Goal: Task Accomplishment & Management: Complete application form

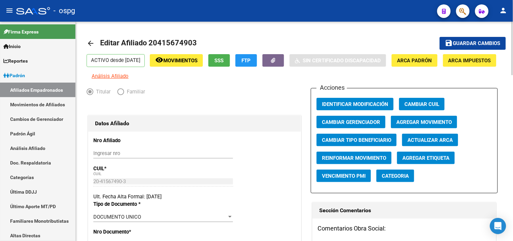
click at [459, 44] on span "Guardar cambios" at bounding box center [476, 44] width 47 height 6
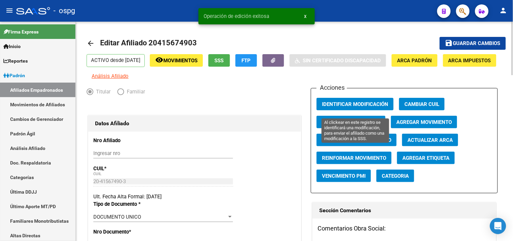
drag, startPoint x: 346, startPoint y: 110, endPoint x: 343, endPoint y: 105, distance: 5.0
click at [346, 107] on span "Identificar Modificación" at bounding box center [355, 104] width 66 height 6
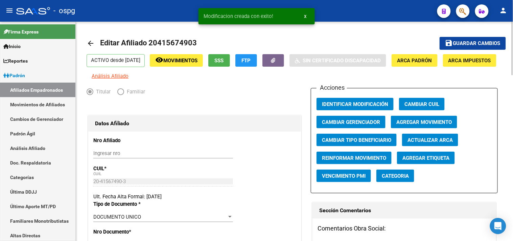
click at [88, 44] on mat-icon "arrow_back" at bounding box center [91, 43] width 8 height 8
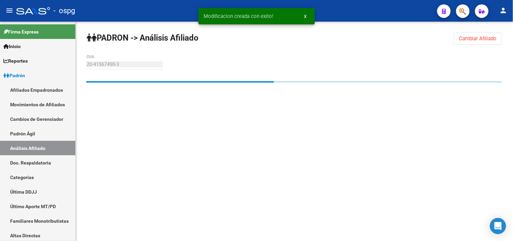
drag, startPoint x: 466, startPoint y: 39, endPoint x: 274, endPoint y: 53, distance: 192.0
click at [463, 39] on span "Cambiar Afiliado" at bounding box center [478, 39] width 38 height 6
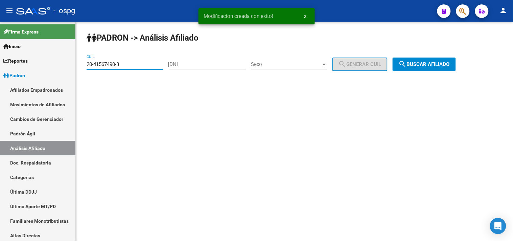
drag, startPoint x: 124, startPoint y: 64, endPoint x: 82, endPoint y: 72, distance: 42.4
click at [82, 72] on div "PADRON -> Análisis Afiliado 20-41567490-3 CUIL | DNI Sexo Sexo search Generar C…" at bounding box center [294, 57] width 437 height 71
paste input "20-33402686-9"
type input "20-33402686-9"
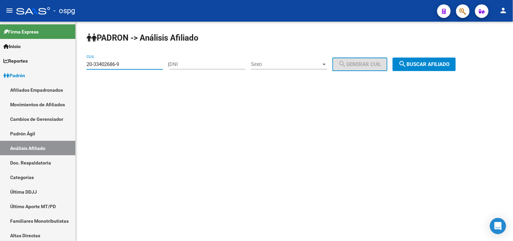
click at [434, 60] on button "search Buscar afiliado" at bounding box center [424, 64] width 63 height 14
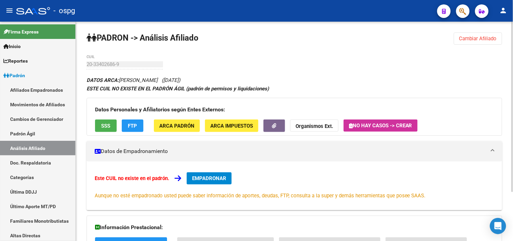
click at [104, 122] on button "SSS" at bounding box center [106, 125] width 22 height 13
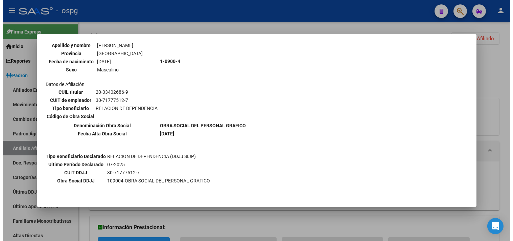
scroll to position [113, 0]
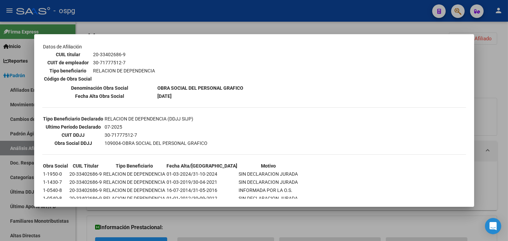
click at [165, 17] on div at bounding box center [254, 120] width 508 height 241
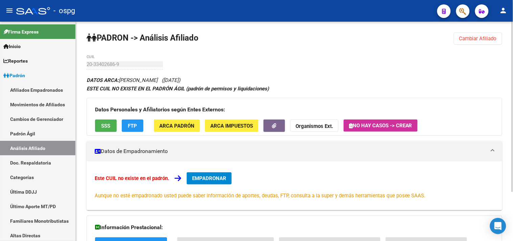
click at [136, 126] on span "FTP" at bounding box center [132, 126] width 9 height 6
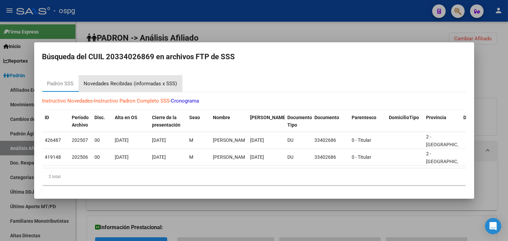
click at [114, 80] on div "Novedades Recibidas (informadas x SSS)" at bounding box center [130, 84] width 93 height 8
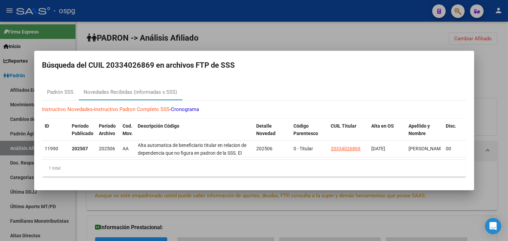
click at [173, 32] on div at bounding box center [254, 120] width 508 height 241
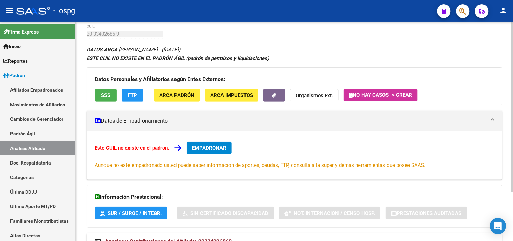
scroll to position [63, 0]
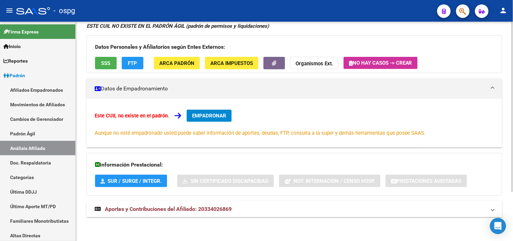
click at [184, 206] on span "Aportes y Contribuciones del Afiliado: 20334026869" at bounding box center [168, 209] width 127 height 6
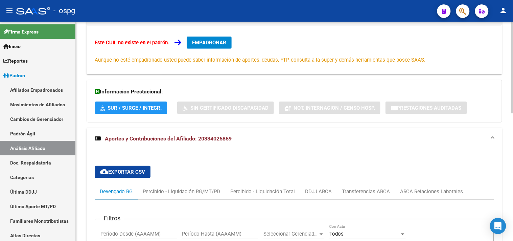
scroll to position [215, 0]
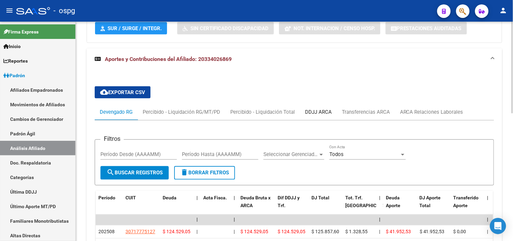
click at [320, 117] on div "DDJJ ARCA" at bounding box center [318, 112] width 37 height 16
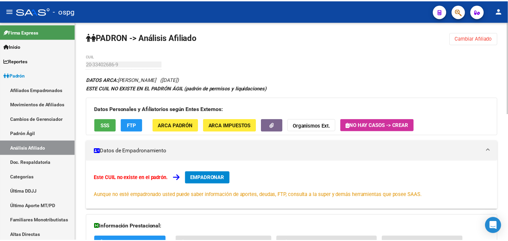
scroll to position [0, 0]
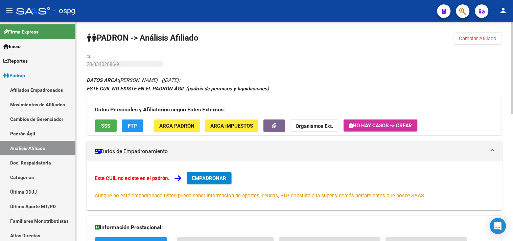
click at [206, 181] on span "EMPADRONAR" at bounding box center [209, 178] width 34 height 6
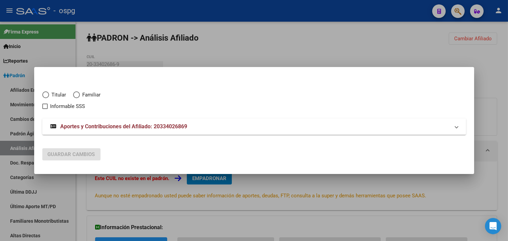
click at [42, 97] on span "Elija una opción" at bounding box center [45, 94] width 7 height 7
click at [42, 97] on input "Titular" at bounding box center [45, 94] width 7 height 7
radio input "true"
checkbox input "true"
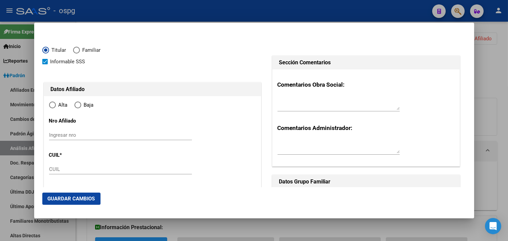
type input "20-33402686-9"
radio input "true"
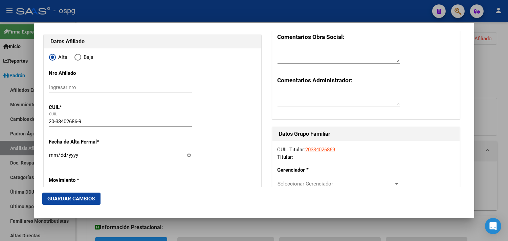
type input "33402686"
type input "[PERSON_NAME]"
type input "[DATE]"
type input "[GEOGRAPHIC_DATA]"
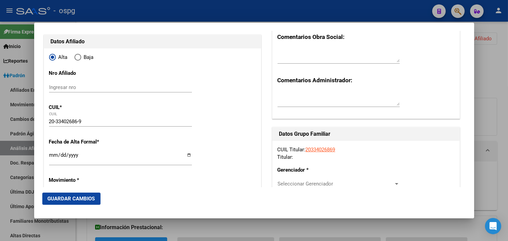
type input "1842"
type input "GRAL [PERSON_NAME]"
type input "1"
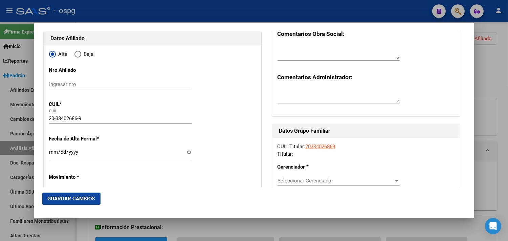
scroll to position [75, 0]
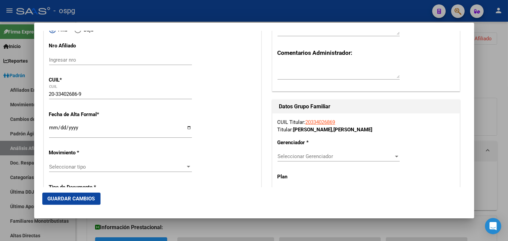
type input "[GEOGRAPHIC_DATA]"
click at [53, 131] on input "Ingresar fecha" at bounding box center [120, 130] width 143 height 11
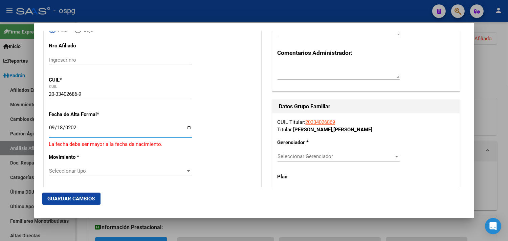
type input "[DATE]"
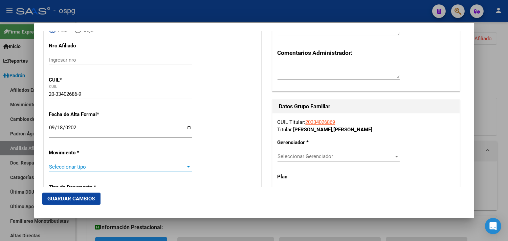
click at [53, 166] on span "Seleccionar tipo" at bounding box center [117, 167] width 137 height 6
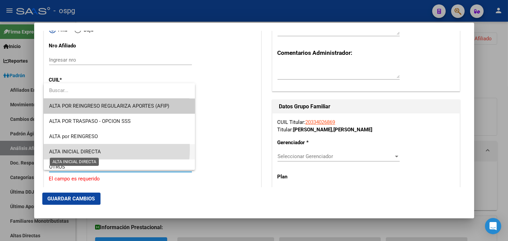
click at [93, 149] on span "ALTA INICIAL DIRECTA" at bounding box center [75, 151] width 52 height 6
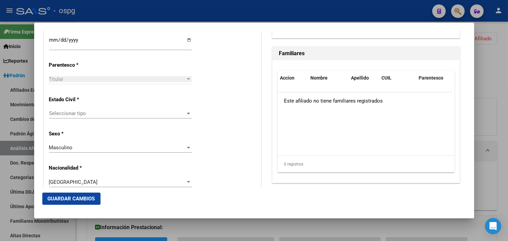
scroll to position [376, 0]
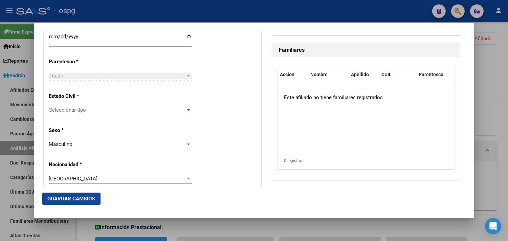
click at [66, 112] on span "Seleccionar tipo" at bounding box center [117, 110] width 137 height 6
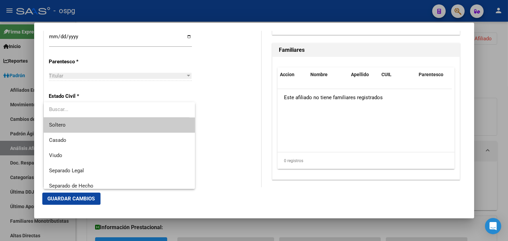
click at [67, 126] on span "Soltero" at bounding box center [119, 124] width 140 height 15
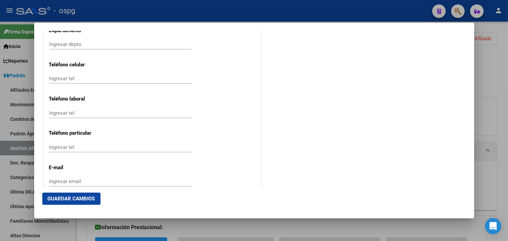
scroll to position [908, 0]
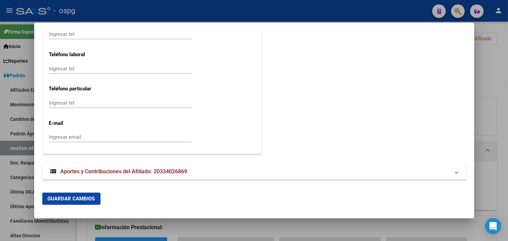
click at [53, 138] on input "Ingresar email" at bounding box center [120, 137] width 143 height 6
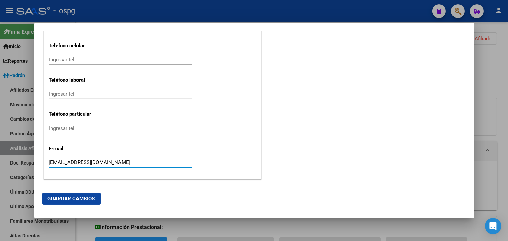
scroll to position [871, 0]
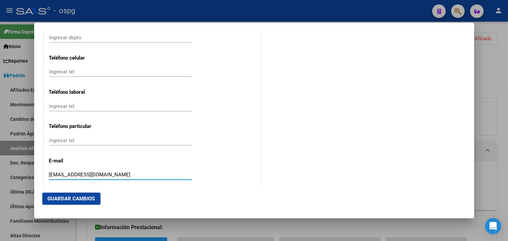
type input "[EMAIL_ADDRESS][DOMAIN_NAME]"
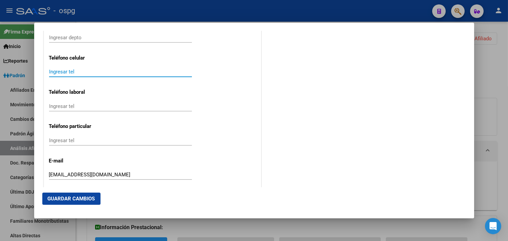
click at [58, 70] on input "Ingresar tel" at bounding box center [120, 72] width 143 height 6
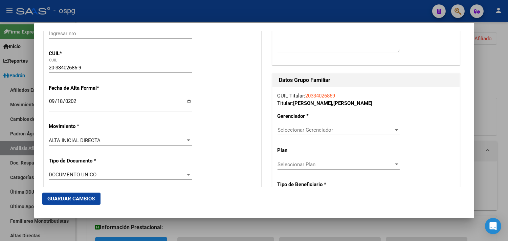
scroll to position [113, 0]
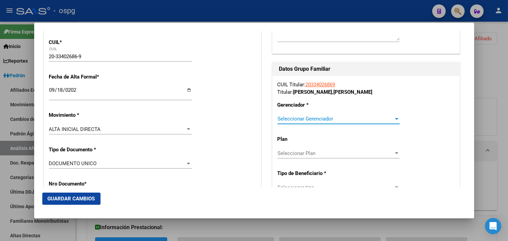
click at [292, 121] on span "Seleccionar Gerenciador" at bounding box center [335, 119] width 116 height 6
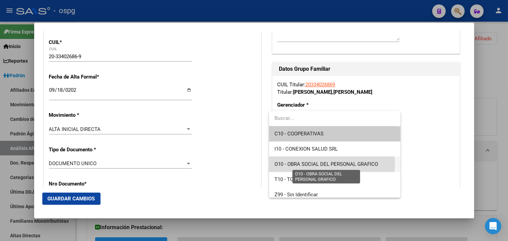
click at [322, 164] on span "O10 - OBRA SOCIAL DEL PERSONAL GRAFICO" at bounding box center [325, 164] width 103 height 6
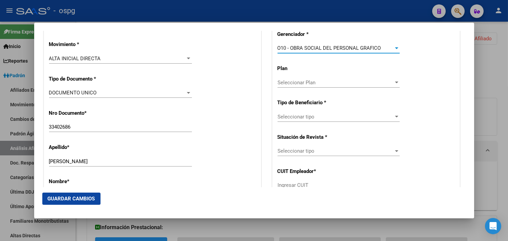
scroll to position [188, 0]
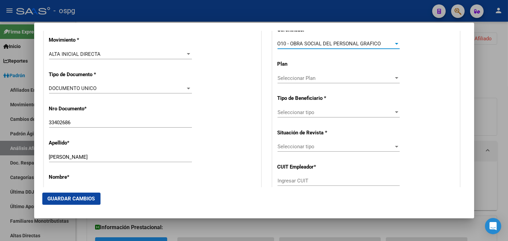
click at [302, 114] on span "Seleccionar tipo" at bounding box center [335, 112] width 116 height 6
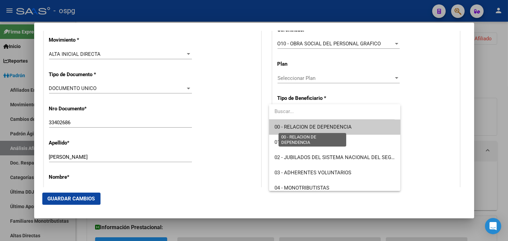
click at [327, 127] on span "00 - RELACION DE DEPENDENCIA" at bounding box center [312, 127] width 77 height 6
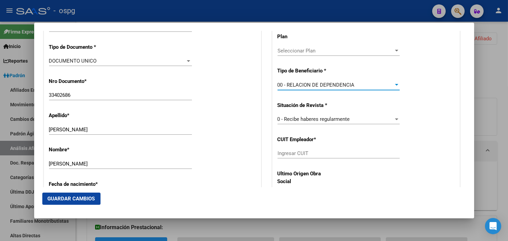
type input "30-71777512-7"
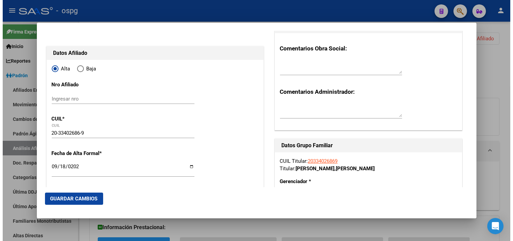
scroll to position [0, 0]
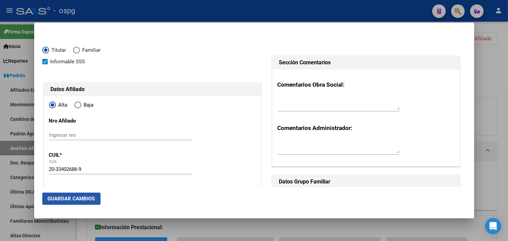
click at [66, 195] on button "Guardar Cambios" at bounding box center [71, 198] width 58 height 12
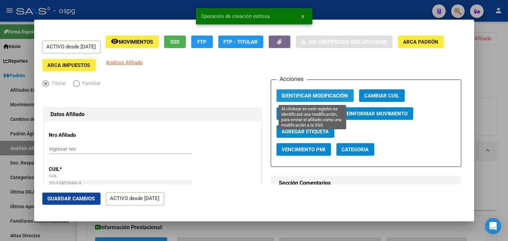
click at [292, 94] on span "Identificar Modificación" at bounding box center [315, 96] width 66 height 6
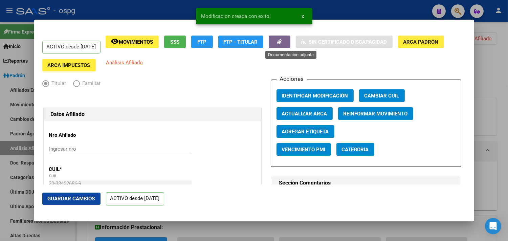
click at [281, 44] on icon "button" at bounding box center [279, 41] width 4 height 5
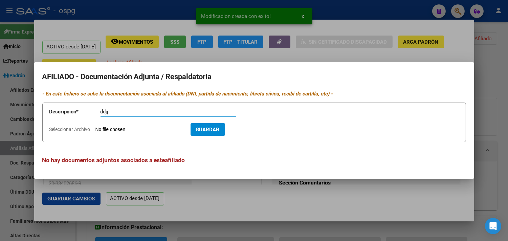
type input "ddjj"
click at [125, 128] on input "Seleccionar Archivo" at bounding box center [140, 129] width 90 height 6
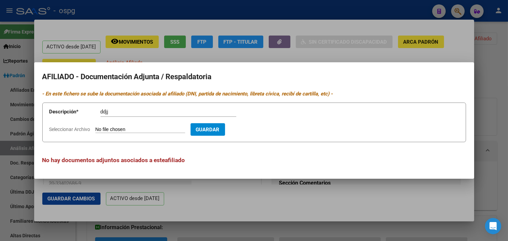
type input "C:\fakepath\[PERSON_NAME].pdf"
click at [258, 130] on span "Guardar" at bounding box center [247, 129] width 24 height 6
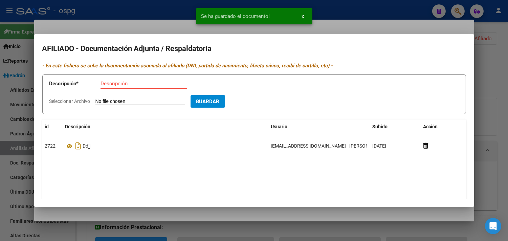
click at [107, 86] on input "Descripción" at bounding box center [143, 83] width 87 height 6
type input "alta"
click at [113, 99] on input "Seleccionar Archivo" at bounding box center [140, 101] width 90 height 6
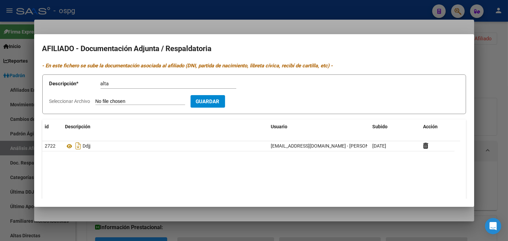
type input "C:\fakepath\[PERSON_NAME].pdf"
click at [258, 102] on span "Guardar" at bounding box center [247, 101] width 24 height 6
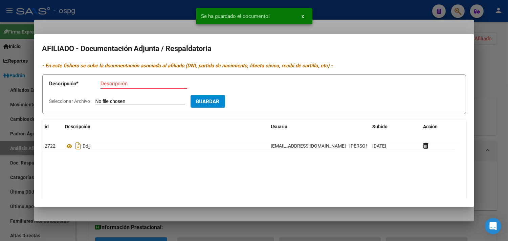
click at [104, 82] on input "Descripción" at bounding box center [143, 83] width 87 height 6
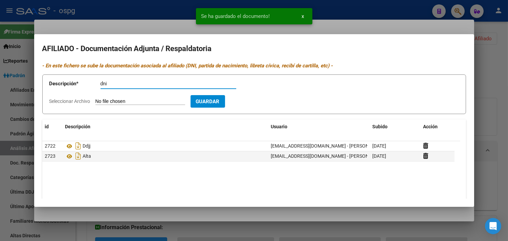
type input "dni"
click at [106, 102] on input "Seleccionar Archivo" at bounding box center [140, 101] width 90 height 6
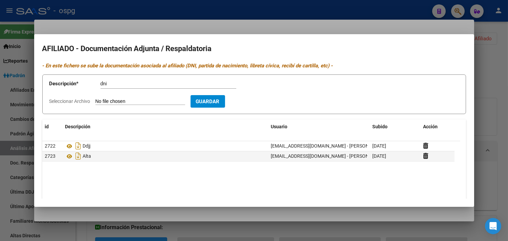
type input "C:\fakepath\[PERSON_NAME].jpeg"
click at [259, 100] on span "Guardar" at bounding box center [247, 101] width 24 height 6
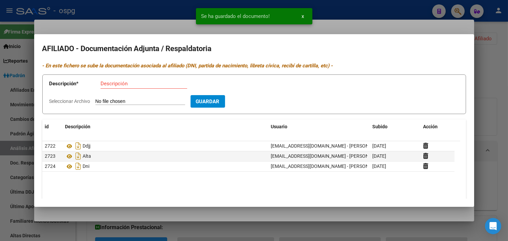
click at [103, 85] on input "Descripción" at bounding box center [143, 83] width 87 height 6
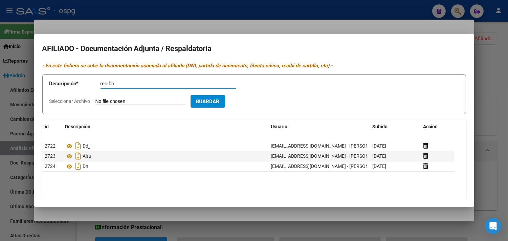
type input "recibo"
click at [98, 102] on input "Seleccionar Archivo" at bounding box center [140, 101] width 90 height 6
click at [101, 11] on div at bounding box center [254, 120] width 508 height 241
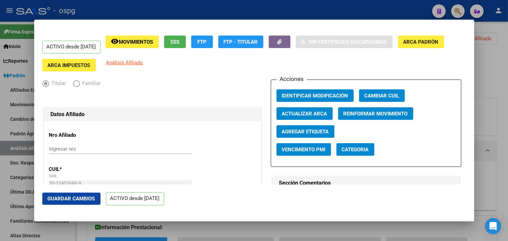
click at [41, 200] on mat-dialog-container "ACTIVO desde [DATE] remove_red_eye Movimientos SSS FTP FTP - Titular Sin Certif…" at bounding box center [254, 120] width 440 height 201
click at [52, 201] on span "Guardar Cambios" at bounding box center [71, 198] width 47 height 6
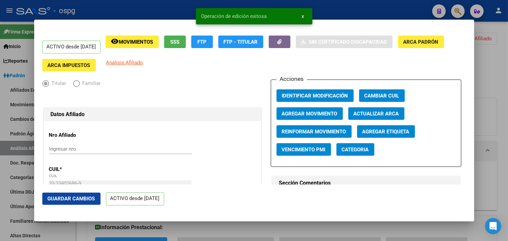
click at [155, 7] on div at bounding box center [254, 120] width 508 height 241
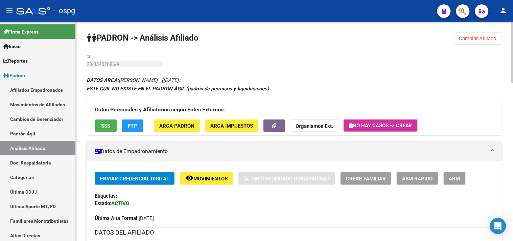
click at [478, 41] on span "Cambiar Afiliado" at bounding box center [478, 39] width 38 height 6
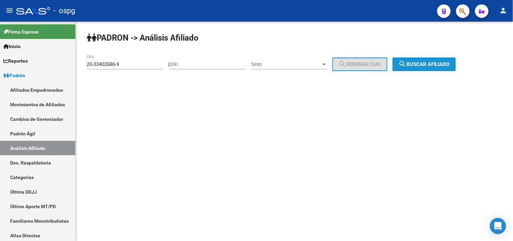
click at [430, 65] on span "search Buscar afiliado" at bounding box center [424, 64] width 51 height 6
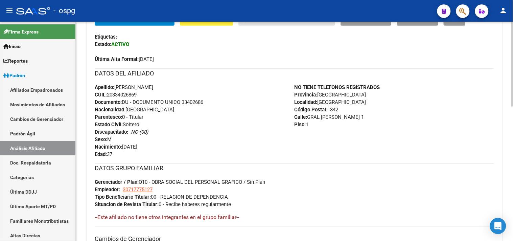
scroll to position [150, 0]
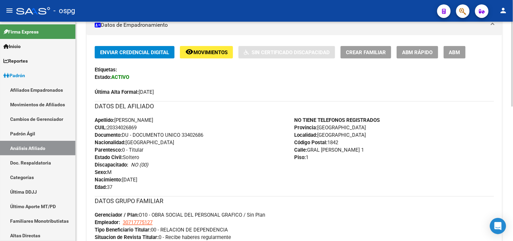
drag, startPoint x: 114, startPoint y: 127, endPoint x: 136, endPoint y: 129, distance: 22.7
click at [136, 129] on span "CUIL: 20334026869" at bounding box center [116, 127] width 42 height 6
copy span "33402686"
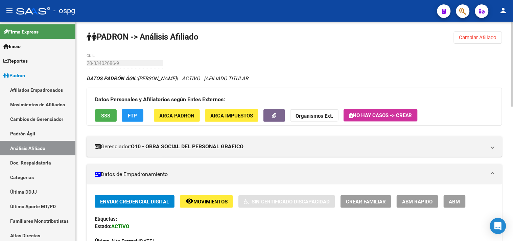
scroll to position [0, 0]
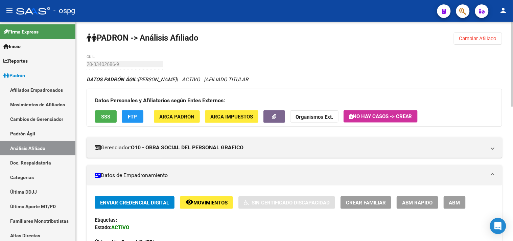
click at [478, 37] on span "Cambiar Afiliado" at bounding box center [478, 39] width 38 height 6
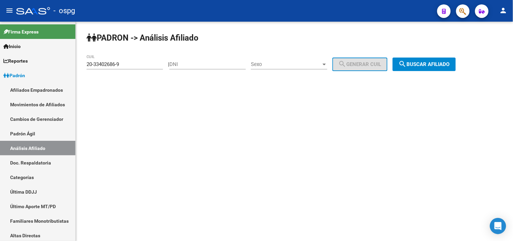
click at [430, 64] on span "search Buscar afiliado" at bounding box center [424, 64] width 51 height 6
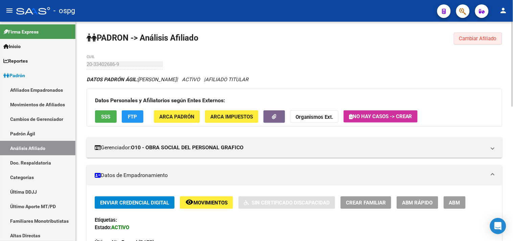
click at [472, 41] on button "Cambiar Afiliado" at bounding box center [478, 38] width 48 height 12
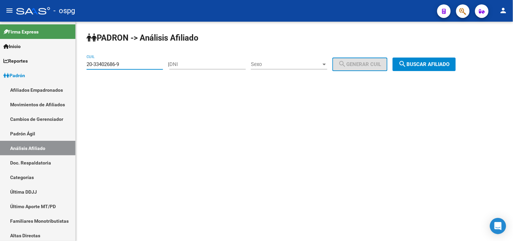
drag, startPoint x: 124, startPoint y: 65, endPoint x: 83, endPoint y: 62, distance: 41.7
click at [83, 62] on div "PADRON -> Análisis Afiliado 20-33402686-9 CUIL | DNI Sexo Sexo search Generar C…" at bounding box center [294, 57] width 437 height 71
type input "20-25060461-1"
click at [444, 68] on button "search Buscar afiliado" at bounding box center [424, 64] width 63 height 14
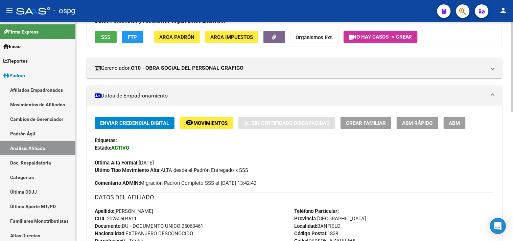
scroll to position [49, 0]
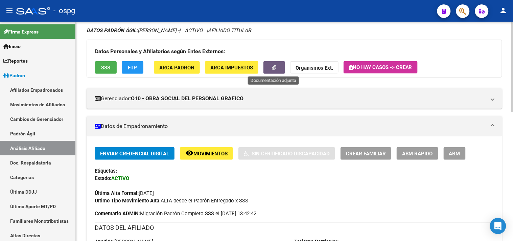
click at [279, 70] on button "button" at bounding box center [274, 67] width 22 height 13
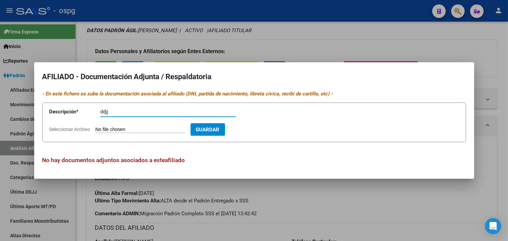
type input "ddjj"
drag, startPoint x: 199, startPoint y: 52, endPoint x: 247, endPoint y: 45, distance: 48.6
click at [200, 52] on div at bounding box center [254, 120] width 508 height 241
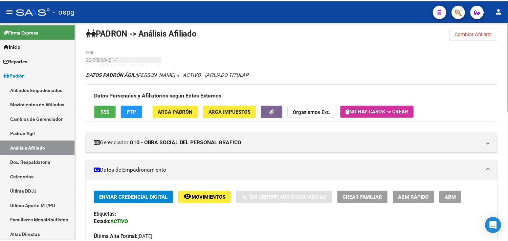
scroll to position [0, 0]
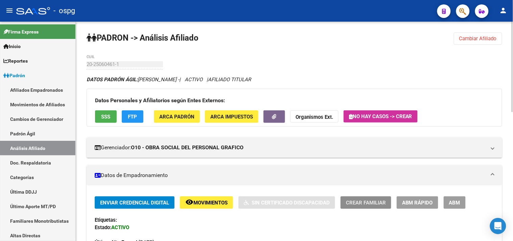
click at [357, 204] on span "Crear Familiar" at bounding box center [366, 203] width 40 height 6
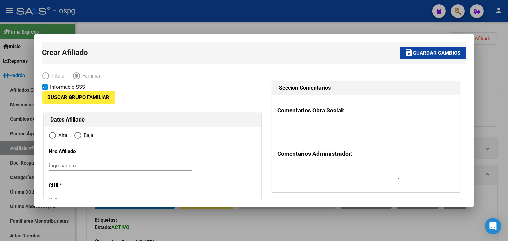
type input "33-71836550-9"
type input "BANFIELD"
type input "1828"
type input "[PERSON_NAME] 668"
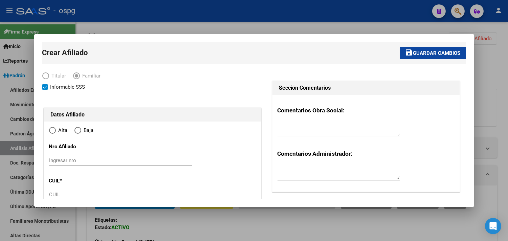
radio input "true"
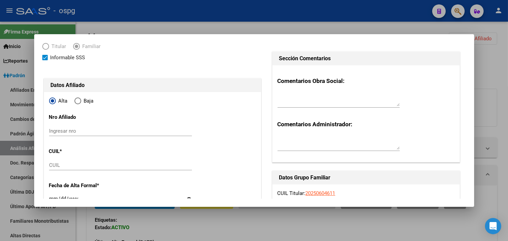
scroll to position [75, 0]
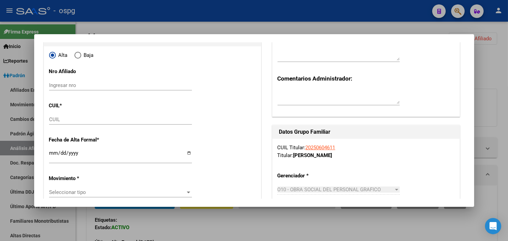
type input "33-71836550-9"
click at [55, 115] on div "CUIL" at bounding box center [120, 119] width 143 height 10
type input "2"
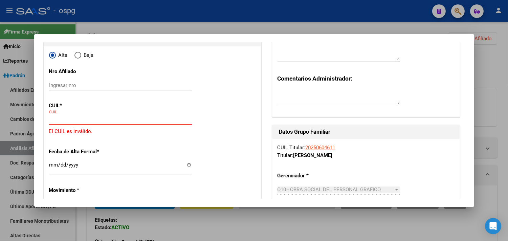
paste input "27-23921851-8"
type input "27-23921851-8"
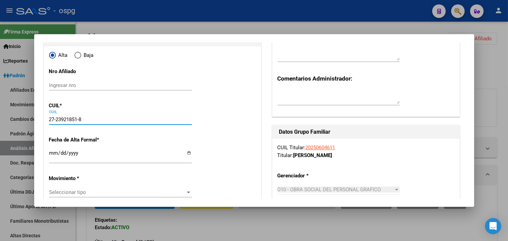
type input "23921851"
type input "[PERSON_NAME] M"
type input "[DATE]"
type input "FIORITO"
type input "[PERSON_NAME]"
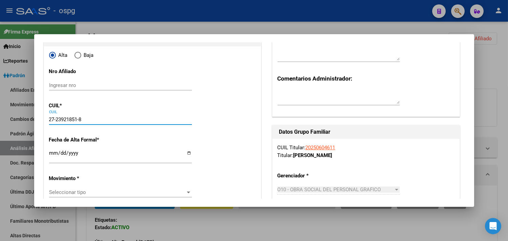
type input "668"
type input "27-23921851-8"
click at [56, 156] on input "Ingresar fecha" at bounding box center [120, 155] width 143 height 11
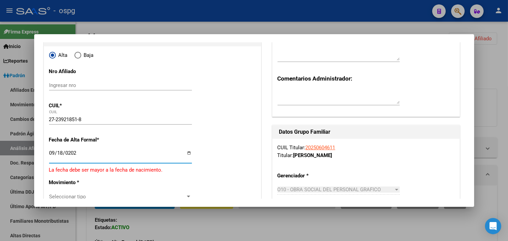
type input "[DATE]"
click at [72, 188] on div "Seleccionar tipo Seleccionar tipo" at bounding box center [120, 192] width 143 height 10
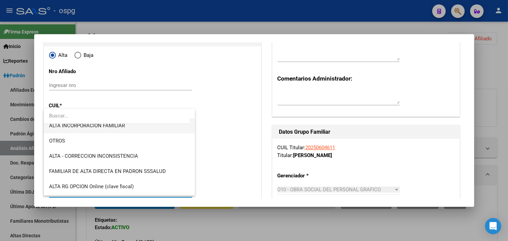
click at [105, 130] on span "ALTA INCORPORACION FAMILIAR" at bounding box center [119, 125] width 140 height 15
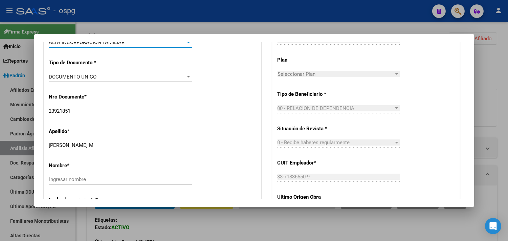
scroll to position [225, 0]
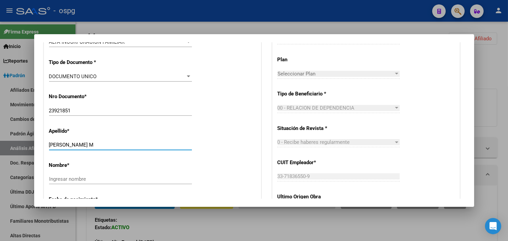
drag, startPoint x: 73, startPoint y: 143, endPoint x: 114, endPoint y: 142, distance: 41.3
click at [117, 140] on div "[PERSON_NAME] DE LAS M Ingresar apellido" at bounding box center [120, 145] width 143 height 10
type input "[PERSON_NAME]"
click at [53, 181] on input "Ingresar nombre" at bounding box center [120, 179] width 143 height 6
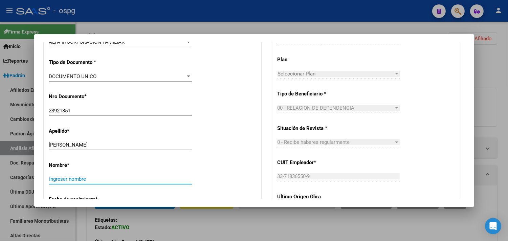
paste input "[PERSON_NAME] M"
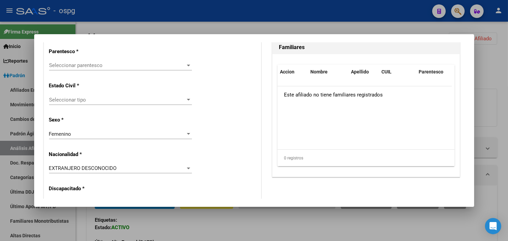
scroll to position [413, 0]
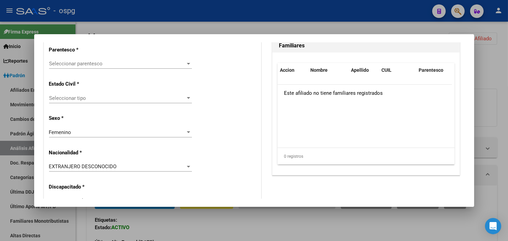
type input "[PERSON_NAME] M"
click at [89, 169] on div "EXTRANJERO DESCONOCIDO" at bounding box center [117, 166] width 137 height 6
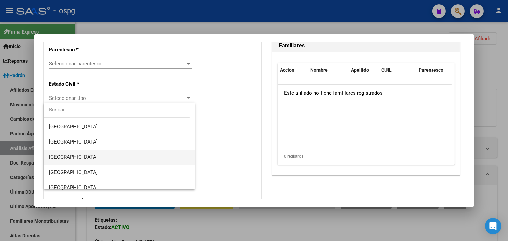
scroll to position [75, 0]
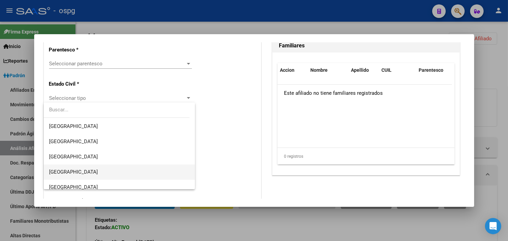
click at [79, 171] on span "[GEOGRAPHIC_DATA]" at bounding box center [119, 171] width 140 height 15
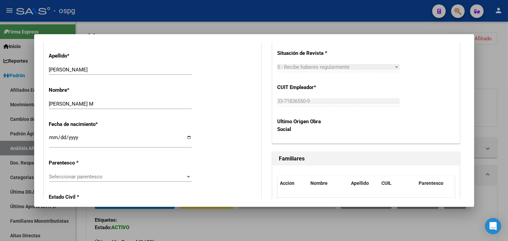
scroll to position [338, 0]
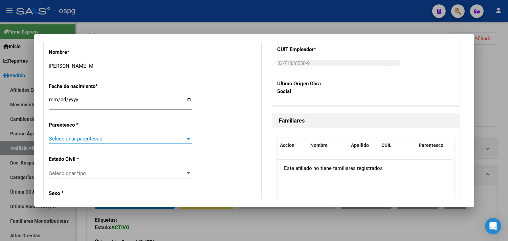
click at [84, 139] on span "Seleccionar parentesco" at bounding box center [117, 139] width 137 height 6
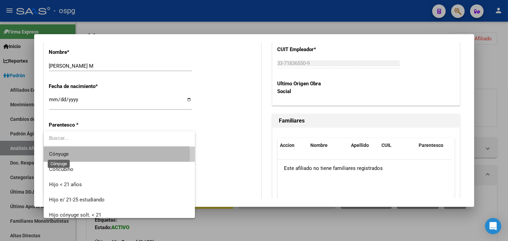
drag, startPoint x: 58, startPoint y: 157, endPoint x: 72, endPoint y: 155, distance: 14.3
click at [58, 157] on span "Cónyuge" at bounding box center [59, 154] width 20 height 6
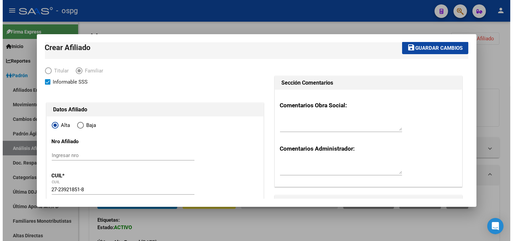
scroll to position [0, 0]
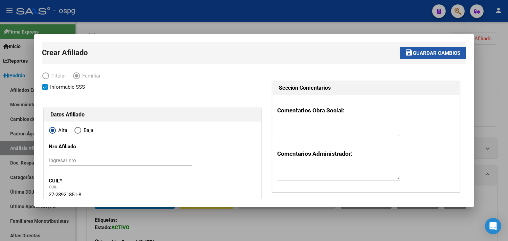
click at [405, 52] on mat-icon "save" at bounding box center [409, 52] width 8 height 8
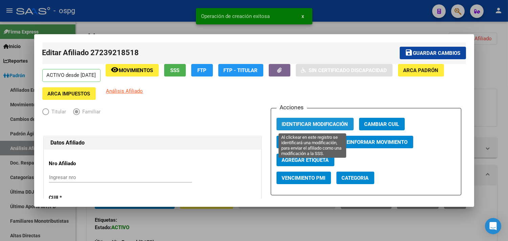
click at [296, 121] on span "Identificar Modificación" at bounding box center [315, 124] width 66 height 6
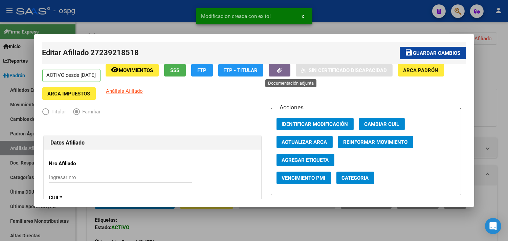
click at [287, 71] on button "button" at bounding box center [280, 70] width 22 height 13
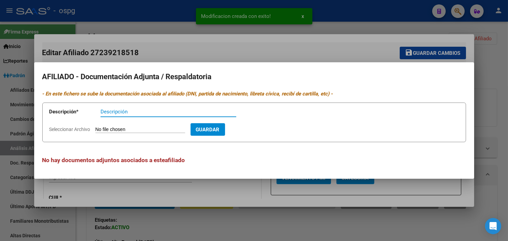
click at [174, 29] on div at bounding box center [254, 120] width 508 height 241
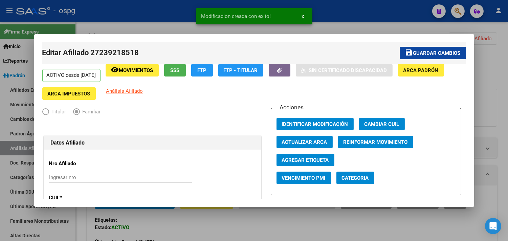
click at [164, 20] on div at bounding box center [254, 120] width 508 height 241
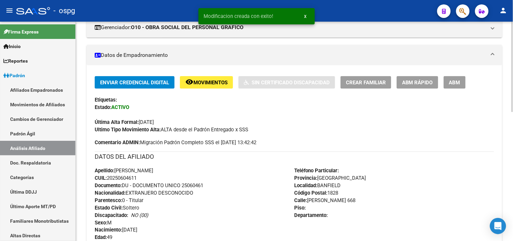
scroll to position [113, 0]
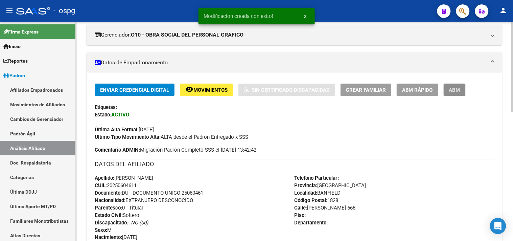
click at [460, 89] on span "ABM" at bounding box center [454, 90] width 11 height 6
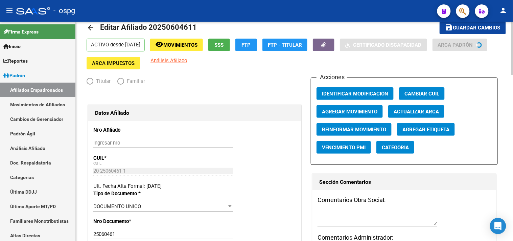
radio input "true"
type input "33-71836550-9"
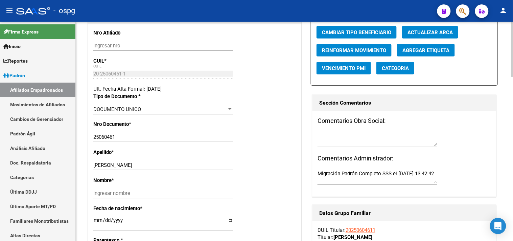
scroll to position [150, 0]
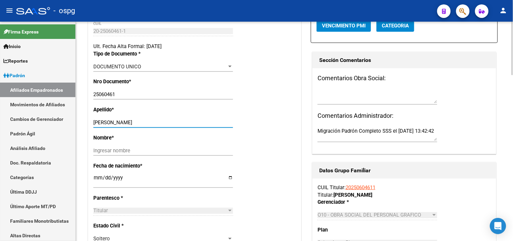
drag, startPoint x: 119, startPoint y: 126, endPoint x: 159, endPoint y: 127, distance: 40.3
click at [165, 125] on input "[PERSON_NAME]" at bounding box center [163, 122] width 140 height 6
type input "[PERSON_NAME]"
click at [112, 154] on input "Ingresar nombre" at bounding box center [163, 150] width 140 height 6
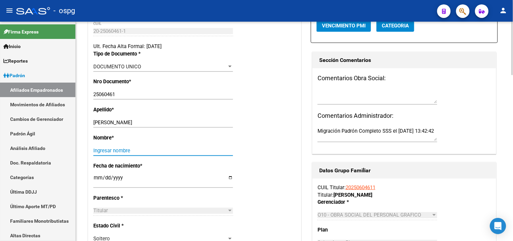
paste input "[PERSON_NAME]"
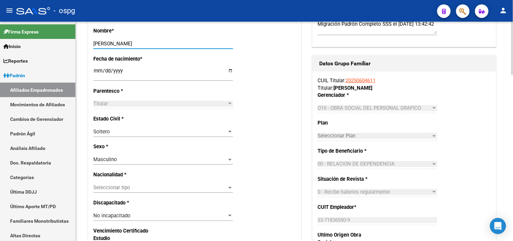
scroll to position [300, 0]
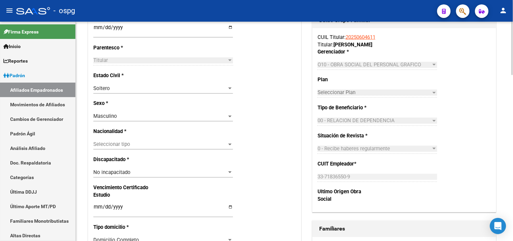
type input "[PERSON_NAME]"
click at [114, 92] on div "Soltero" at bounding box center [160, 89] width 134 height 6
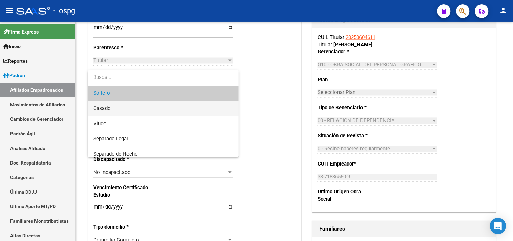
click at [116, 106] on span "Casado" at bounding box center [163, 108] width 140 height 15
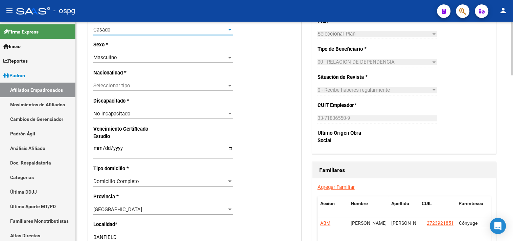
scroll to position [376, 0]
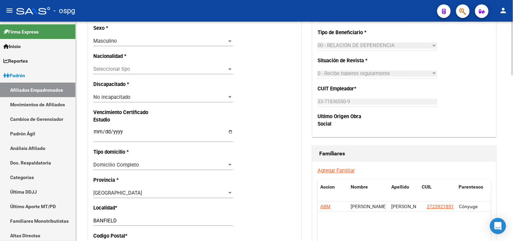
click at [108, 72] on span "Seleccionar tipo" at bounding box center [160, 69] width 134 height 6
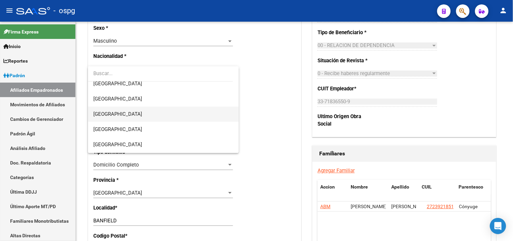
scroll to position [113, 0]
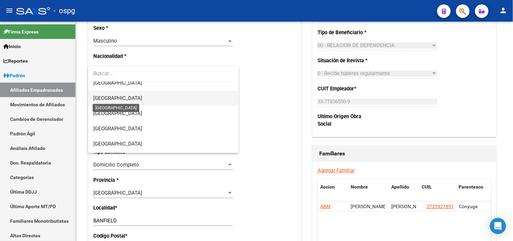
click at [112, 100] on span "[GEOGRAPHIC_DATA]" at bounding box center [117, 98] width 49 height 6
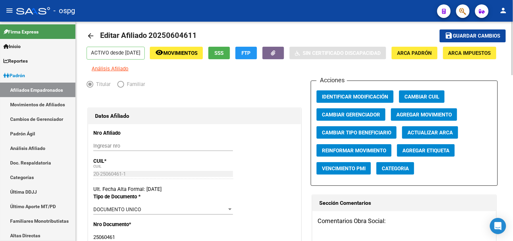
scroll to position [0, 0]
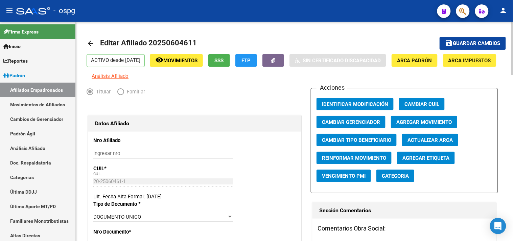
click at [450, 44] on mat-icon "save" at bounding box center [449, 43] width 8 height 8
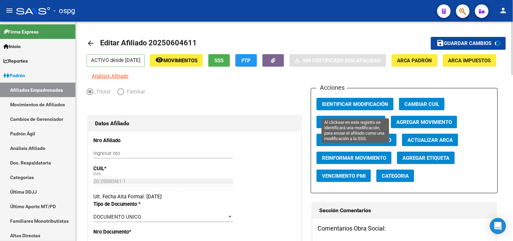
click at [353, 107] on span "Identificar Modificación" at bounding box center [355, 104] width 66 height 6
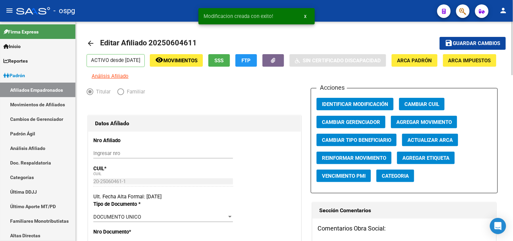
click at [92, 41] on mat-icon "arrow_back" at bounding box center [91, 43] width 8 height 8
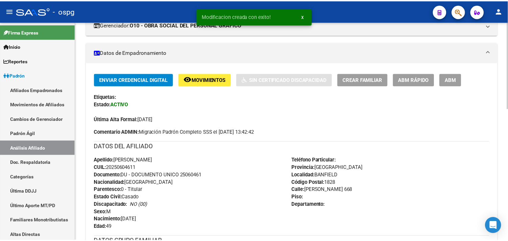
scroll to position [110, 0]
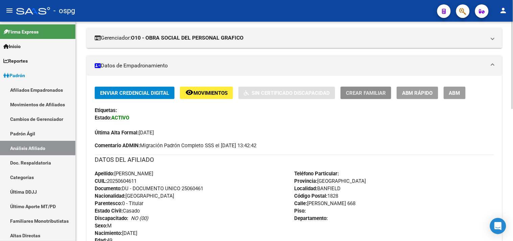
click at [362, 95] on span "Crear Familiar" at bounding box center [366, 93] width 40 height 6
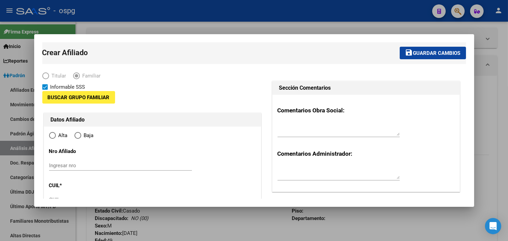
type input "33-71836550-9"
type input "BANFIELD"
type input "1828"
type input "[PERSON_NAME] 668"
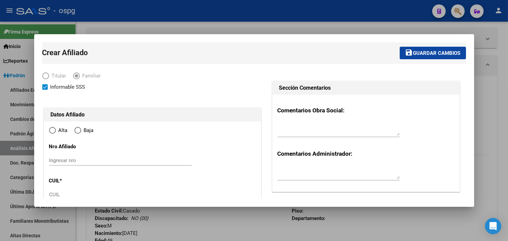
radio input "true"
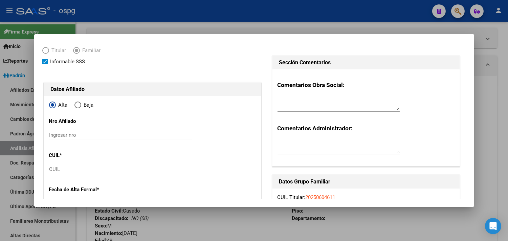
scroll to position [38, 0]
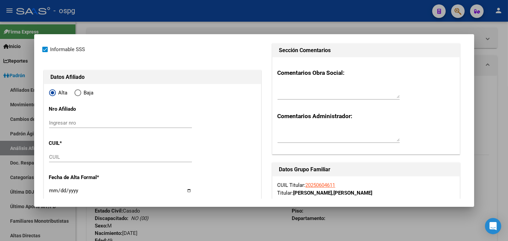
type input "33-71836550-9"
click at [55, 160] on div "CUIL" at bounding box center [120, 157] width 143 height 10
paste input "23-54067068-4"
type input "23-54067068-4"
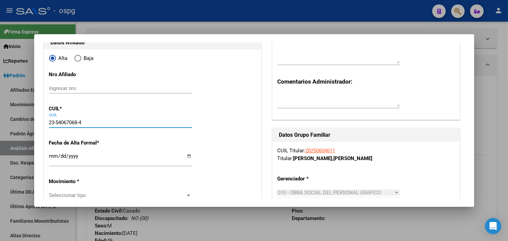
scroll to position [113, 0]
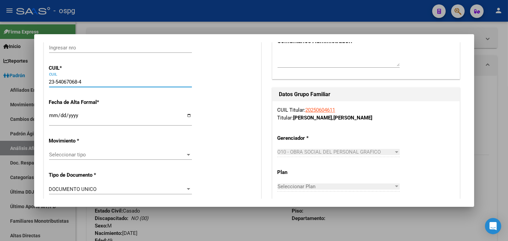
type input "54067068"
type input "[PERSON_NAME][DATE]"
type input "[DATE]"
type input "[PERSON_NAME]"
type input "1832"
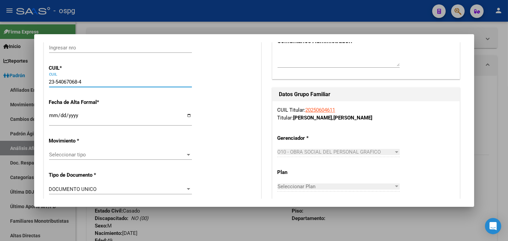
type input "[PERSON_NAME]"
type input "668"
type input "23-54067068-4"
click at [53, 113] on input "Ingresar fecha" at bounding box center [120, 118] width 143 height 11
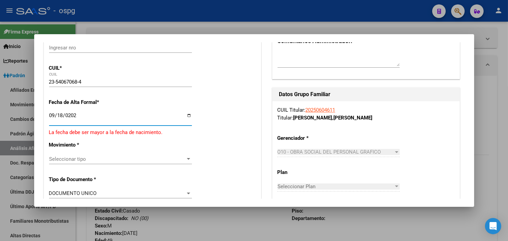
type input "[DATE]"
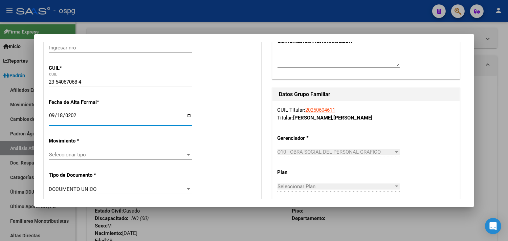
click at [65, 157] on span "Seleccionar tipo" at bounding box center [117, 154] width 137 height 6
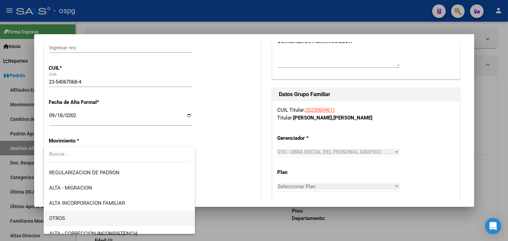
scroll to position [75, 0]
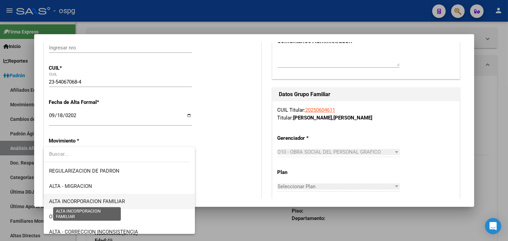
drag, startPoint x: 96, startPoint y: 200, endPoint x: 96, endPoint y: 196, distance: 3.7
click at [96, 200] on span "ALTA INCORPORACION FAMILIAR" at bounding box center [87, 201] width 76 height 6
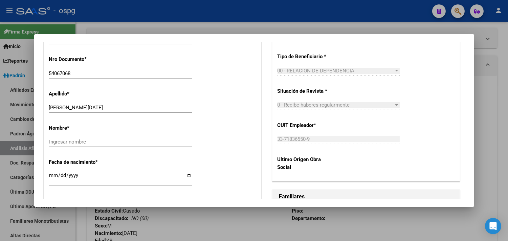
scroll to position [263, 0]
drag, startPoint x: 73, startPoint y: 107, endPoint x: 111, endPoint y: 109, distance: 37.2
click at [111, 109] on input "[PERSON_NAME][DATE]" at bounding box center [120, 107] width 143 height 6
type input "[PERSON_NAME]"
click at [53, 141] on input "Ingresar nombre" at bounding box center [120, 141] width 143 height 6
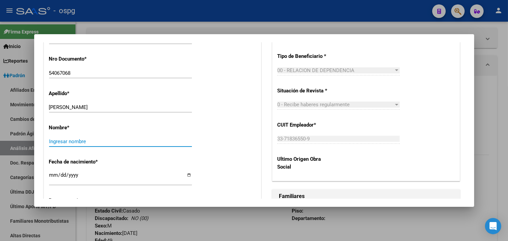
paste input "[DATE][PERSON_NAME]"
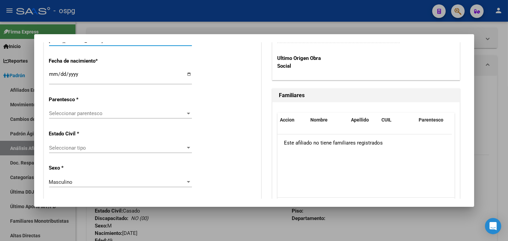
scroll to position [376, 0]
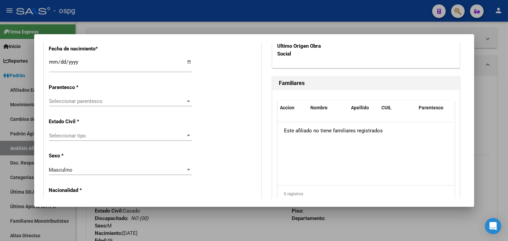
type input "[DATE][PERSON_NAME]"
click at [75, 96] on div "Seleccionar parentesco Seleccionar parentesco" at bounding box center [120, 101] width 143 height 10
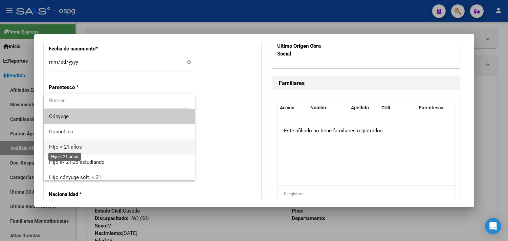
click at [65, 146] on span "Hijo < 21 años" at bounding box center [65, 147] width 33 height 6
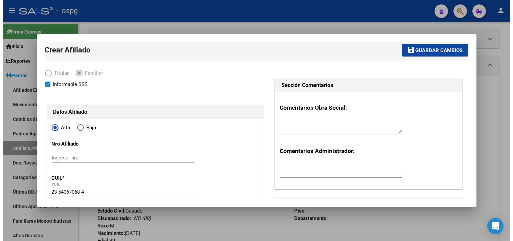
scroll to position [0, 0]
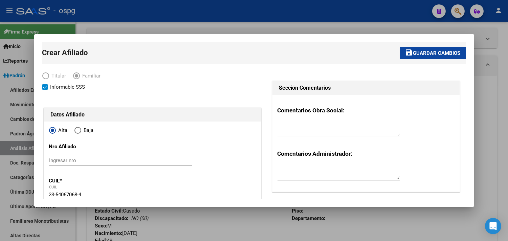
click at [413, 54] on span "Guardar cambios" at bounding box center [436, 53] width 47 height 6
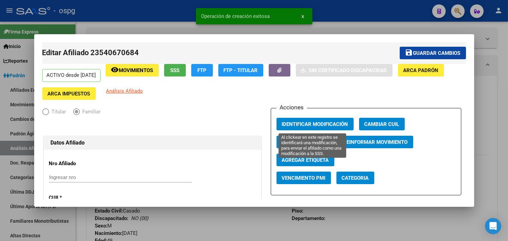
click at [293, 123] on span "Identificar Modificación" at bounding box center [315, 124] width 66 height 6
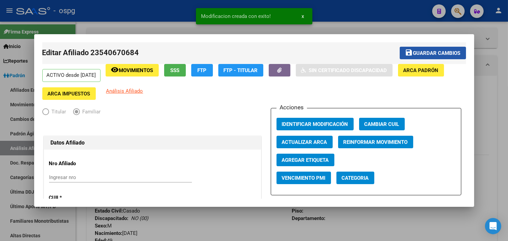
click at [413, 55] on span "Guardar cambios" at bounding box center [436, 53] width 47 height 6
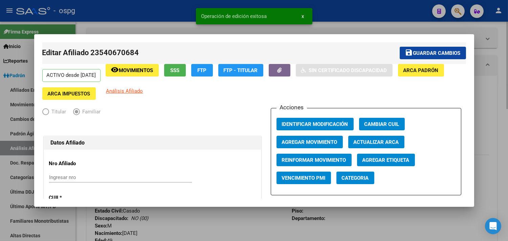
drag, startPoint x: 183, startPoint y: 29, endPoint x: 273, endPoint y: 58, distance: 94.5
click at [183, 29] on div at bounding box center [254, 120] width 508 height 241
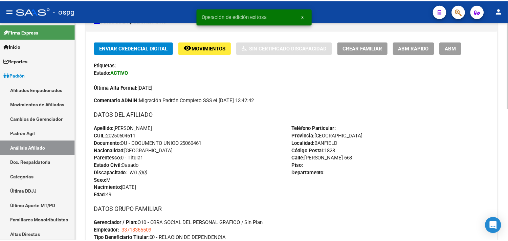
scroll to position [110, 0]
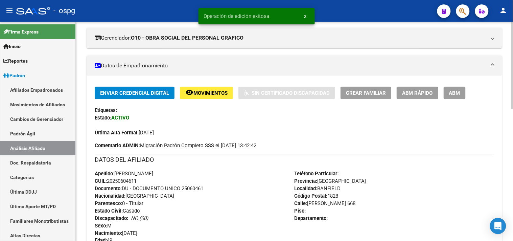
click at [359, 90] on span "Crear Familiar" at bounding box center [366, 93] width 40 height 6
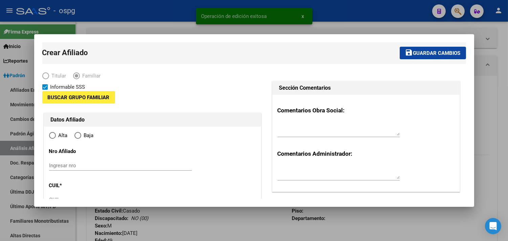
type input "33-71836550-9"
type input "BANFIELD"
type input "1828"
type input "[PERSON_NAME] 668"
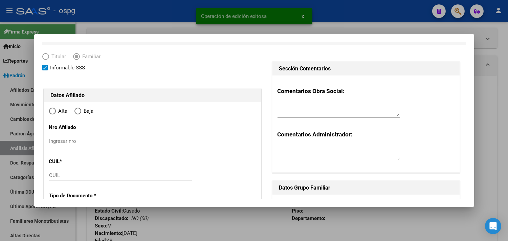
scroll to position [38, 0]
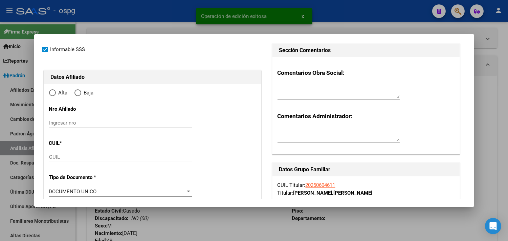
radio input "true"
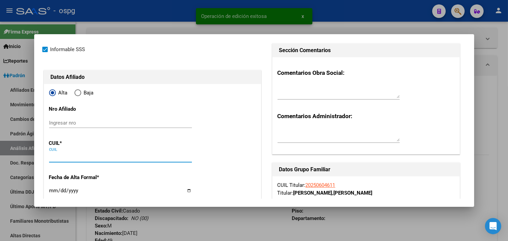
type input "33-71836550-9"
drag, startPoint x: 51, startPoint y: 155, endPoint x: 108, endPoint y: 176, distance: 60.7
click at [51, 155] on input "CUIL" at bounding box center [120, 157] width 143 height 6
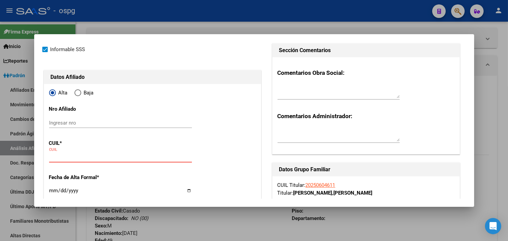
paste input "20-50498016-3"
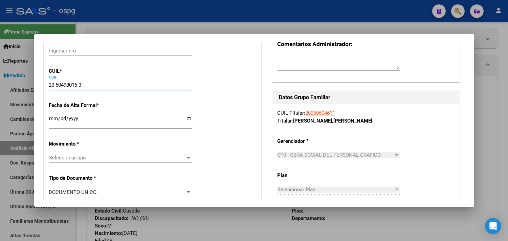
scroll to position [113, 0]
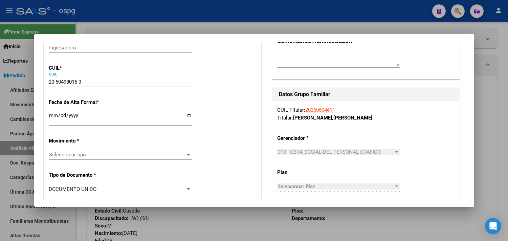
type input "20-50498016-3"
click at [53, 115] on input "Ingresar fecha" at bounding box center [120, 118] width 143 height 11
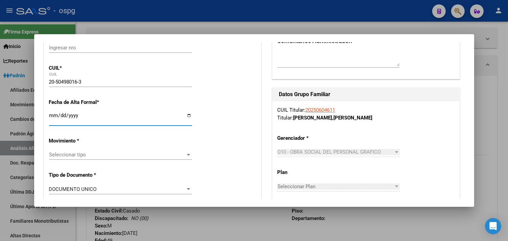
type input "50498016"
type input "[PERSON_NAME]"
type input "[DATE]"
type input "[PERSON_NAME]"
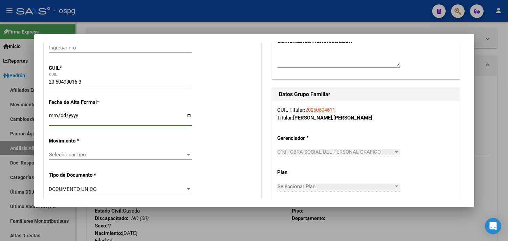
type input "1832"
type input "[PERSON_NAME]"
type input "668"
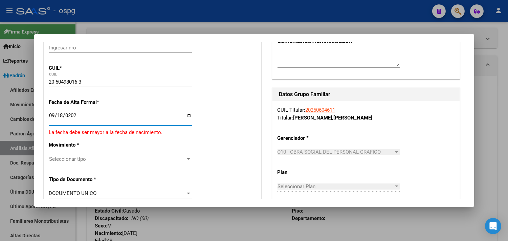
type input "[DATE]"
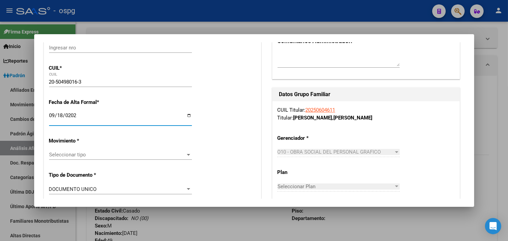
click at [81, 156] on span "Seleccionar tipo" at bounding box center [117, 154] width 137 height 6
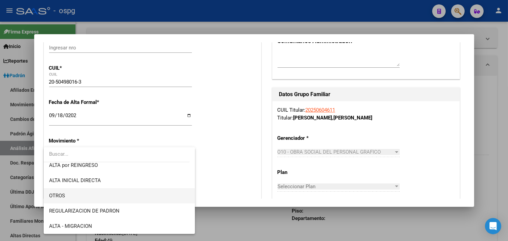
scroll to position [75, 0]
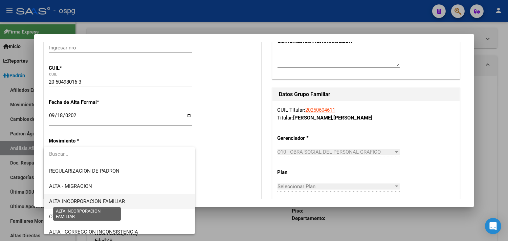
click at [96, 200] on span "ALTA INCORPORACION FAMILIAR" at bounding box center [87, 201] width 76 height 6
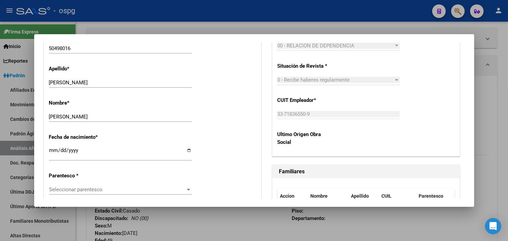
scroll to position [300, 0]
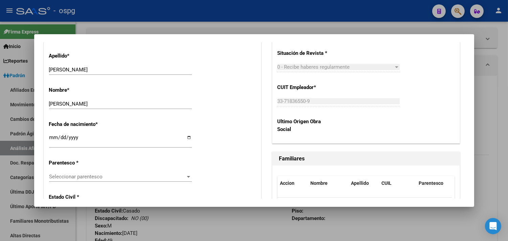
click at [67, 173] on span "Seleccionar parentesco" at bounding box center [117, 176] width 137 height 6
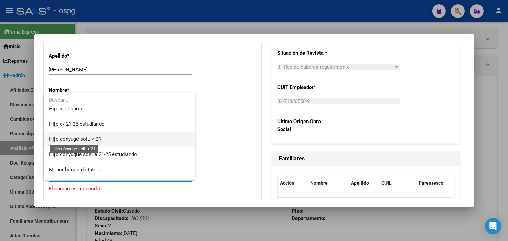
scroll to position [0, 0]
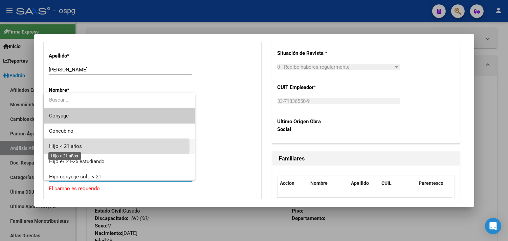
click at [72, 146] on span "Hijo < 21 años" at bounding box center [65, 146] width 33 height 6
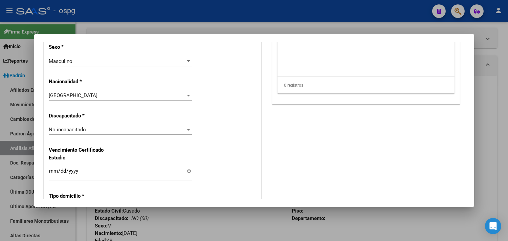
scroll to position [488, 0]
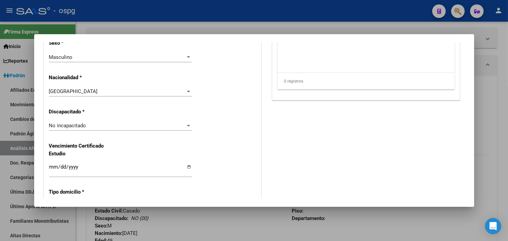
click at [68, 125] on span "No incapacitado" at bounding box center [67, 125] width 37 height 6
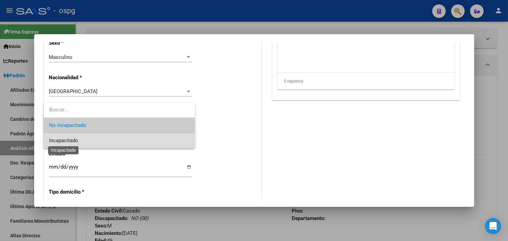
click at [63, 137] on span "Incapacitado" at bounding box center [63, 140] width 29 height 6
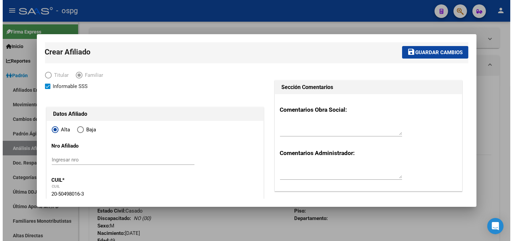
scroll to position [0, 0]
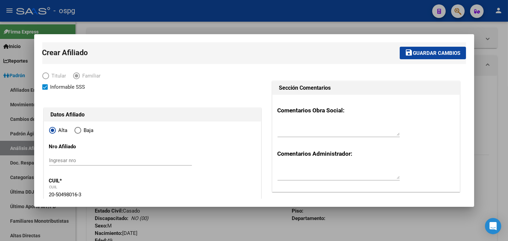
click at [431, 50] on span "Guardar cambios" at bounding box center [436, 53] width 47 height 6
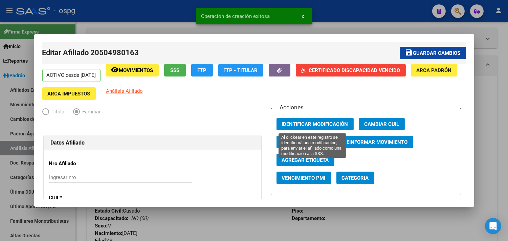
click at [312, 124] on span "Identificar Modificación" at bounding box center [315, 124] width 66 height 6
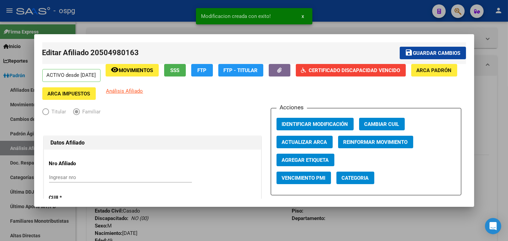
click at [389, 18] on div at bounding box center [254, 120] width 508 height 241
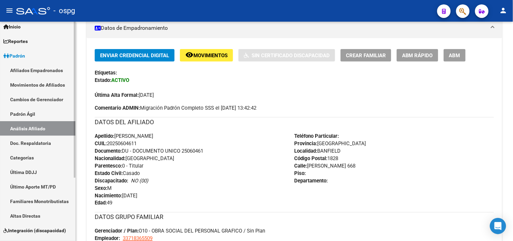
scroll to position [38, 0]
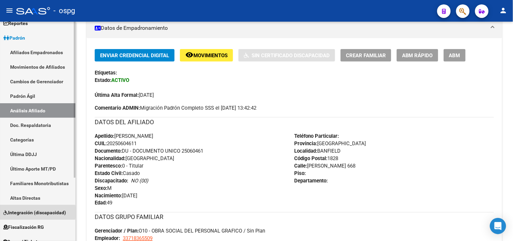
click at [21, 212] on span "Integración (discapacidad)" at bounding box center [34, 212] width 63 height 7
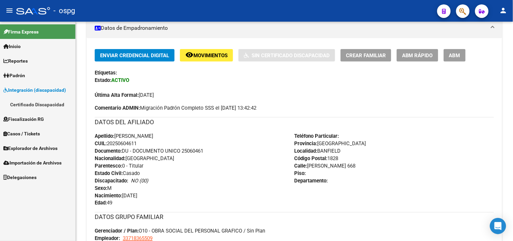
scroll to position [0, 0]
drag, startPoint x: 40, startPoint y: 102, endPoint x: 46, endPoint y: 100, distance: 7.1
click at [40, 102] on link "Certificado Discapacidad" at bounding box center [37, 104] width 75 height 15
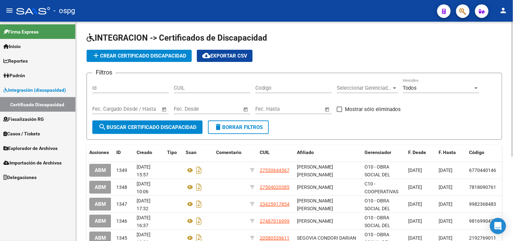
click at [111, 53] on span "add Crear Certificado Discapacidad" at bounding box center [139, 56] width 94 height 6
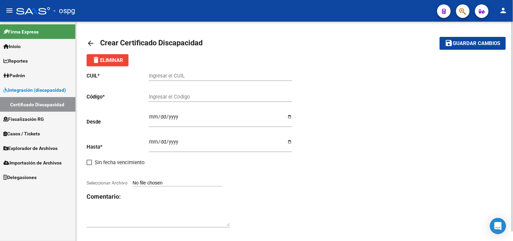
click at [158, 79] on input "Ingresar el CUIL" at bounding box center [220, 76] width 143 height 6
type input "20-50498016-3"
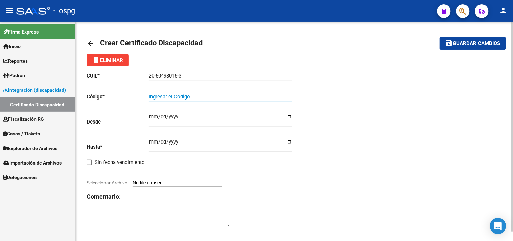
click at [170, 99] on input "Ingresar el Codigo" at bounding box center [220, 97] width 143 height 6
type input "1572697425"
click at [149, 118] on input "Ingresar fec. Desde" at bounding box center [220, 119] width 143 height 11
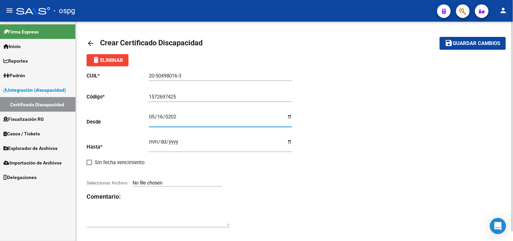
type input "[DATE]"
drag, startPoint x: 153, startPoint y: 145, endPoint x: 156, endPoint y: 140, distance: 5.3
click at [153, 144] on input "Ingresar fec. Hasta" at bounding box center [220, 144] width 143 height 11
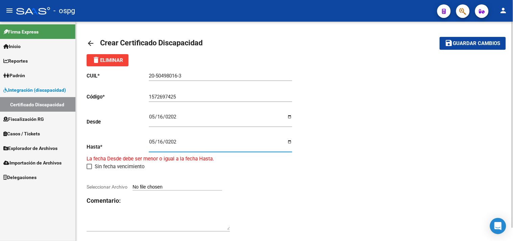
type input "[DATE]"
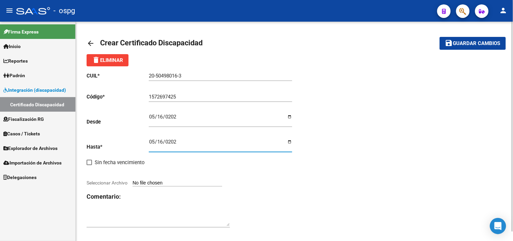
click at [139, 182] on input "Seleccionar Archivo" at bounding box center [178, 183] width 90 height 6
type input "C:\fakepath\20250918162711556.pdf"
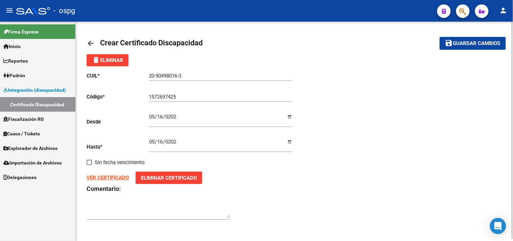
click at [110, 179] on strong "VER CERTIFICADO" at bounding box center [108, 177] width 42 height 6
click at [474, 40] on span "save Guardar cambios" at bounding box center [472, 43] width 55 height 6
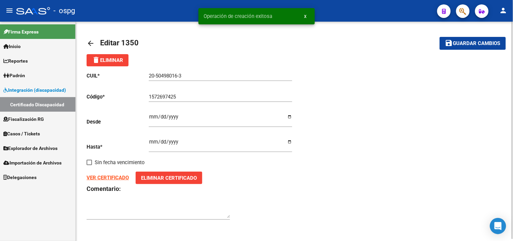
click at [90, 43] on mat-icon "arrow_back" at bounding box center [91, 43] width 8 height 8
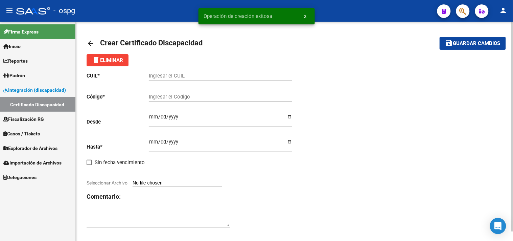
click at [92, 41] on mat-icon "arrow_back" at bounding box center [91, 43] width 8 height 8
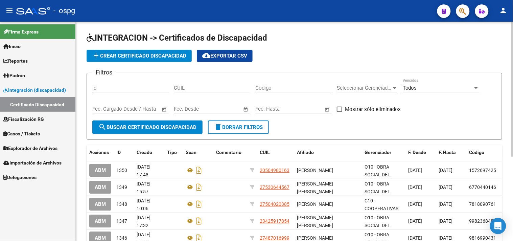
drag, startPoint x: 17, startPoint y: 76, endPoint x: 21, endPoint y: 75, distance: 4.2
click at [17, 76] on span "Padrón" at bounding box center [14, 75] width 22 height 7
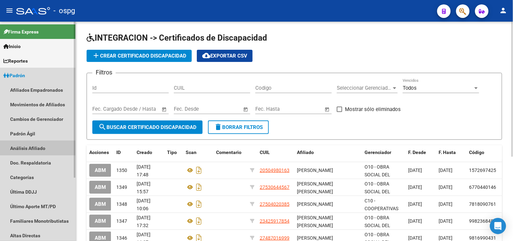
click at [24, 146] on link "Análisis Afiliado" at bounding box center [37, 148] width 75 height 15
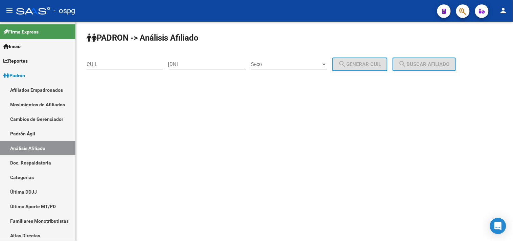
drag, startPoint x: 99, startPoint y: 59, endPoint x: 100, endPoint y: 63, distance: 4.2
click at [99, 59] on div "CUIL" at bounding box center [125, 62] width 76 height 15
paste input "20-50498016-3"
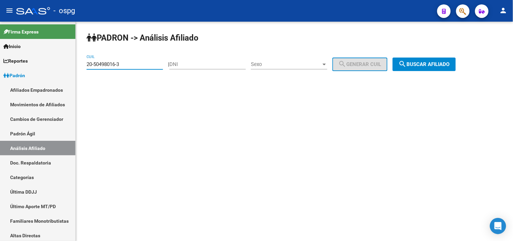
type input "20-50498016-3"
click at [431, 67] on span "search Buscar afiliado" at bounding box center [424, 64] width 51 height 6
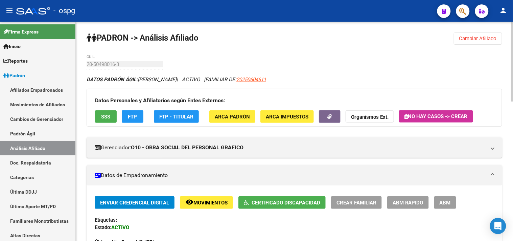
click at [105, 114] on span "SSS" at bounding box center [105, 117] width 9 height 6
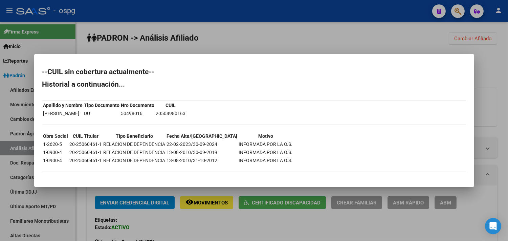
click at [213, 36] on div at bounding box center [254, 120] width 508 height 241
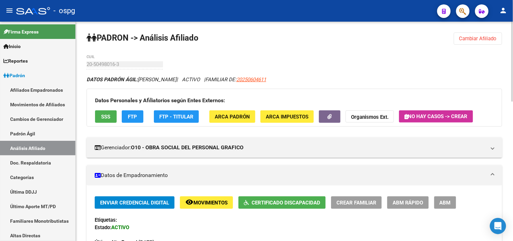
click at [474, 40] on span "Cambiar Afiliado" at bounding box center [478, 39] width 38 height 6
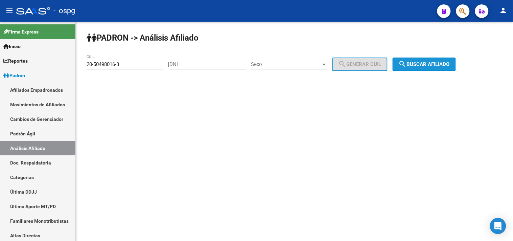
click at [423, 65] on span "search Buscar afiliado" at bounding box center [424, 64] width 51 height 6
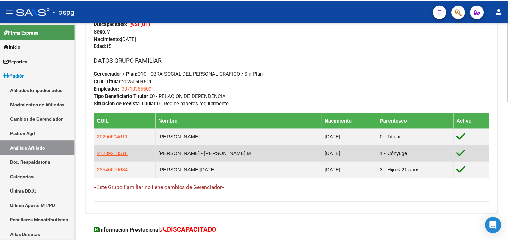
scroll to position [300, 0]
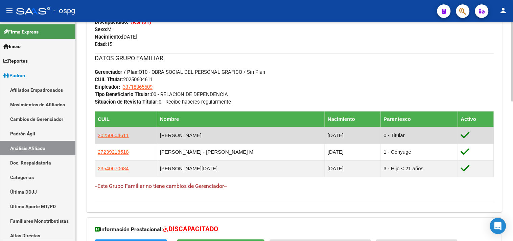
click at [119, 136] on span "20250604611" at bounding box center [113, 136] width 31 height 6
type textarea "20250604611"
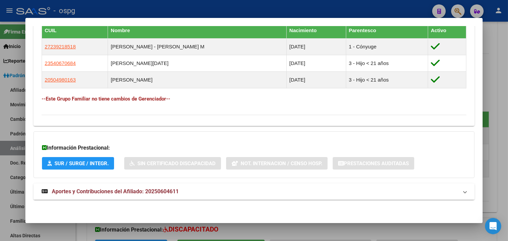
click at [162, 187] on mat-expansion-panel-header "Aportes y Contribuciones del Afiliado: 20250604611" at bounding box center [253, 191] width 441 height 16
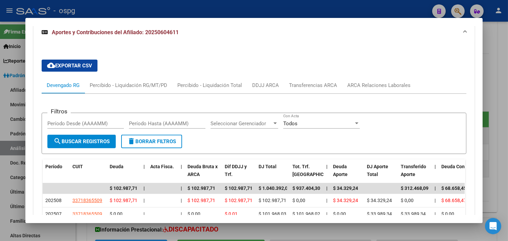
scroll to position [545, 0]
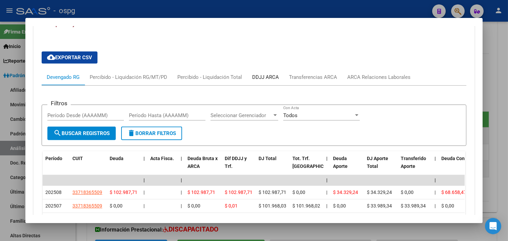
click at [265, 74] on div "DDJJ ARCA" at bounding box center [265, 77] width 37 height 16
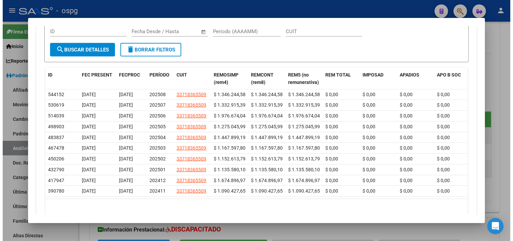
scroll to position [634, 0]
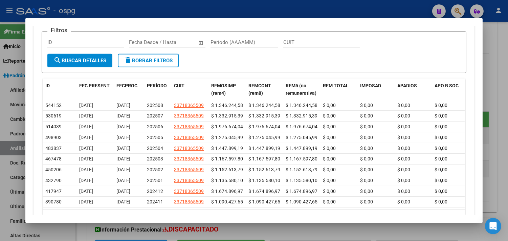
drag, startPoint x: 106, startPoint y: 2, endPoint x: 102, endPoint y: 1, distance: 3.7
click at [103, 2] on div at bounding box center [254, 120] width 508 height 241
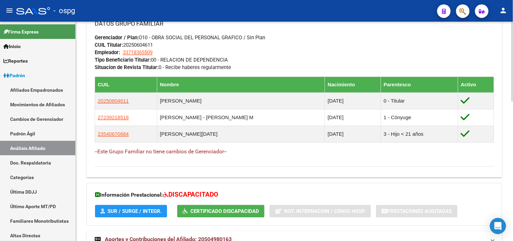
scroll to position [382, 0]
